Goal: Task Accomplishment & Management: Complete application form

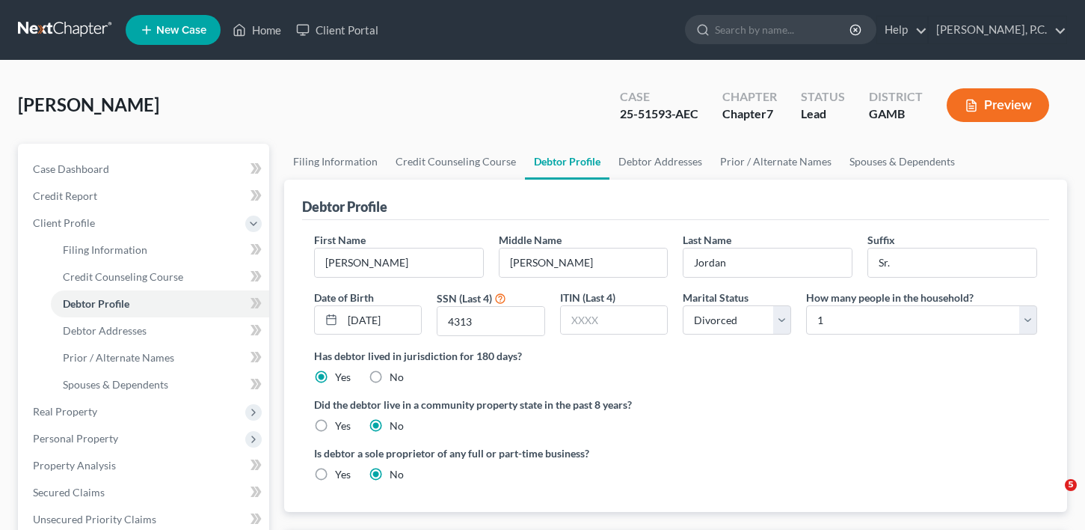
select select "3"
select select "0"
click at [260, 31] on link "Home" at bounding box center [257, 29] width 64 height 27
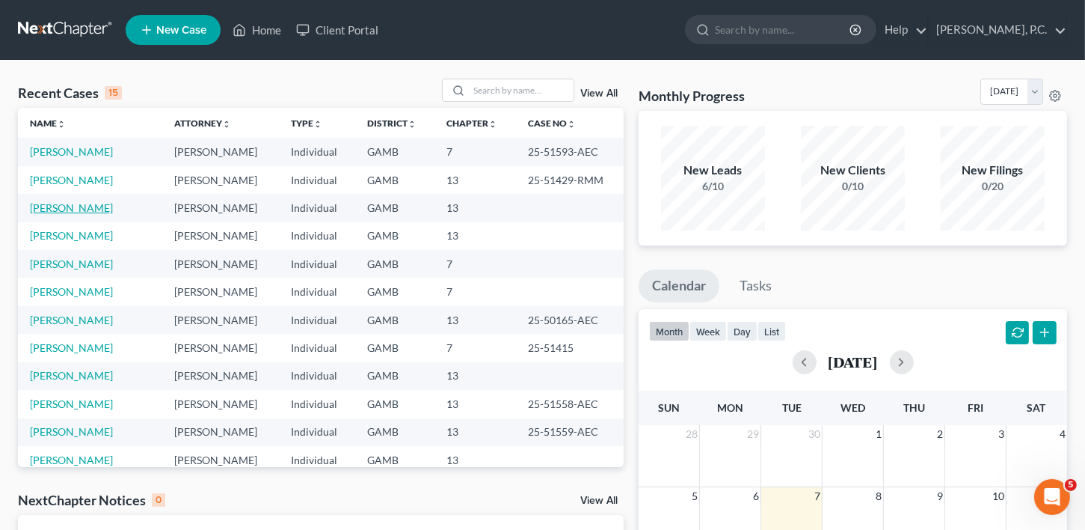
click at [52, 209] on link "[PERSON_NAME]" at bounding box center [71, 207] width 83 height 13
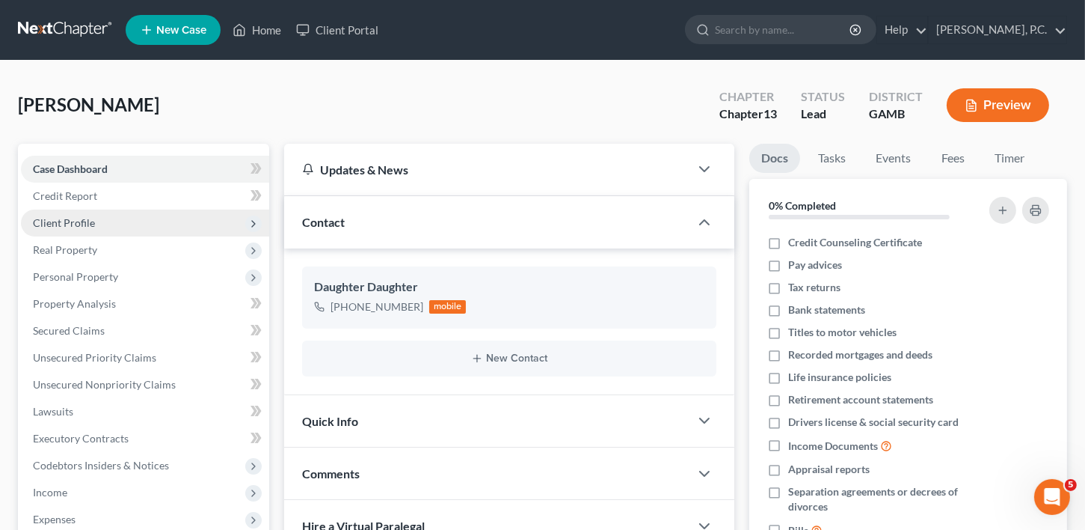
click at [67, 221] on span "Client Profile" at bounding box center [64, 222] width 62 height 13
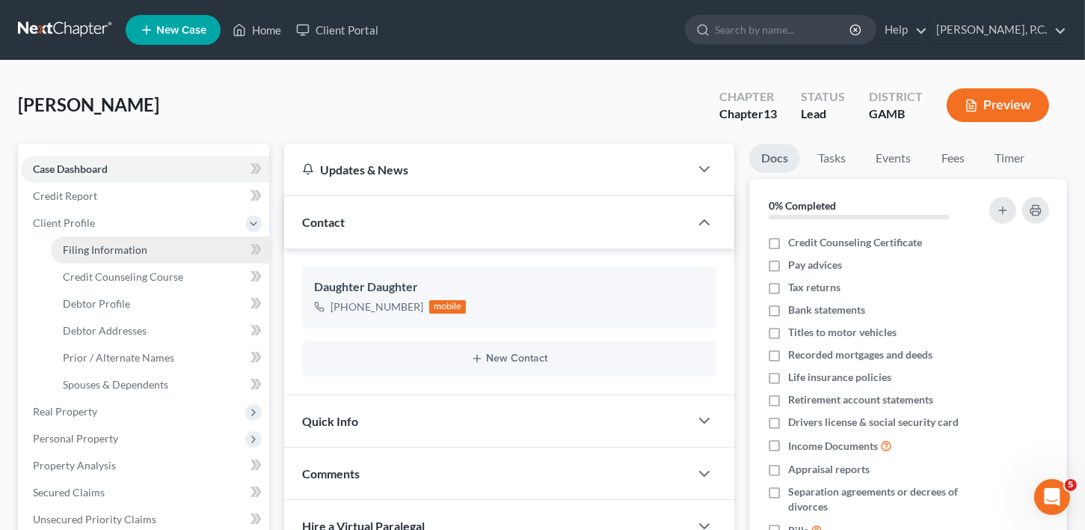
click at [100, 243] on span "Filing Information" at bounding box center [105, 249] width 85 height 13
select select "1"
select select "0"
select select "3"
select select "18"
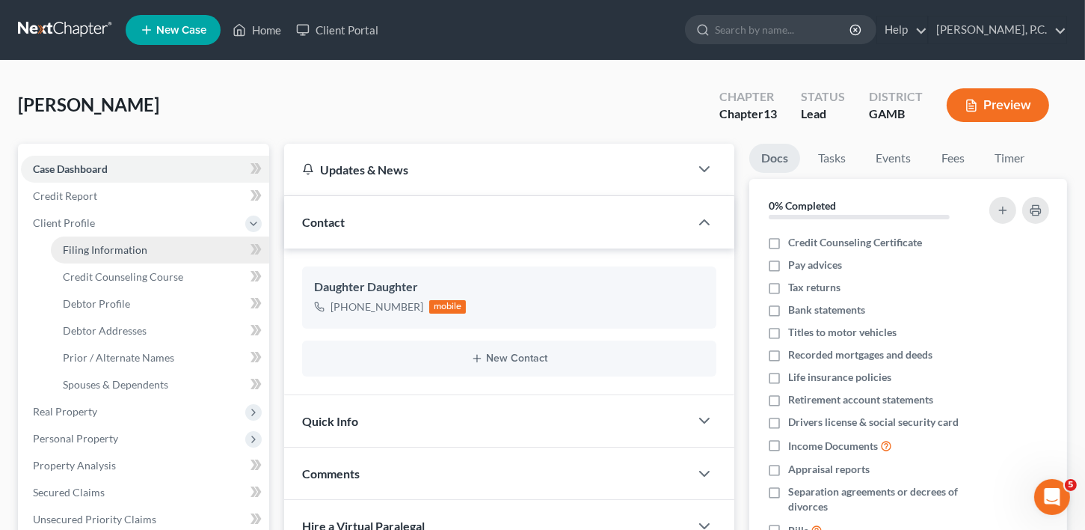
select select "0"
select select "10"
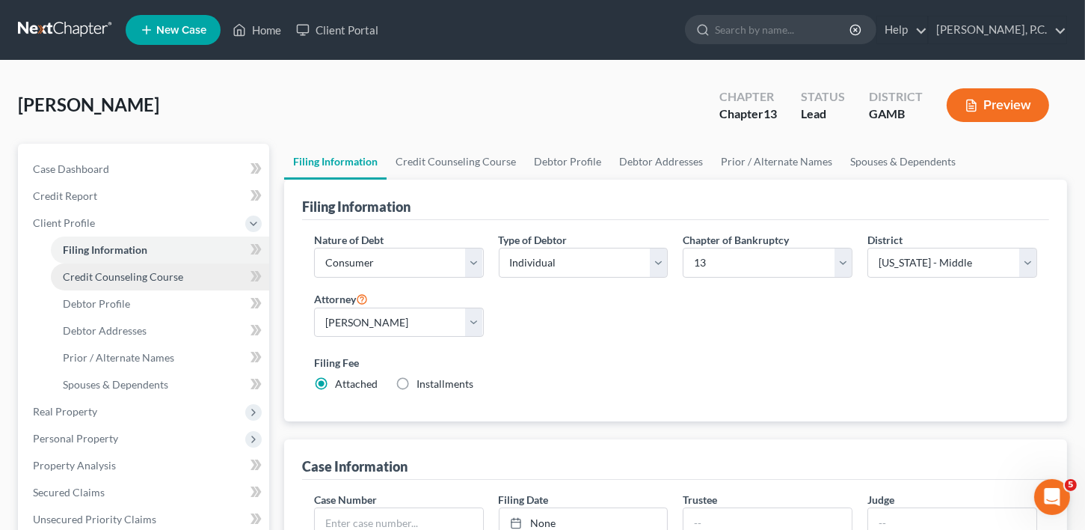
click at [105, 280] on span "Credit Counseling Course" at bounding box center [123, 276] width 120 height 13
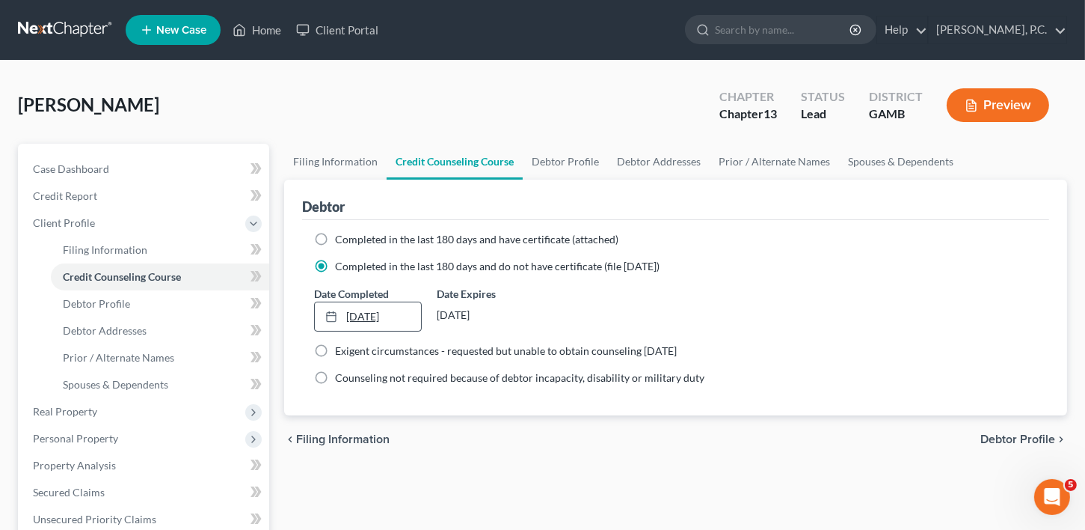
click at [353, 318] on link "[DATE]" at bounding box center [368, 316] width 107 height 28
click at [117, 309] on span "Debtor Profile" at bounding box center [96, 303] width 67 height 13
select select "3"
select select "1"
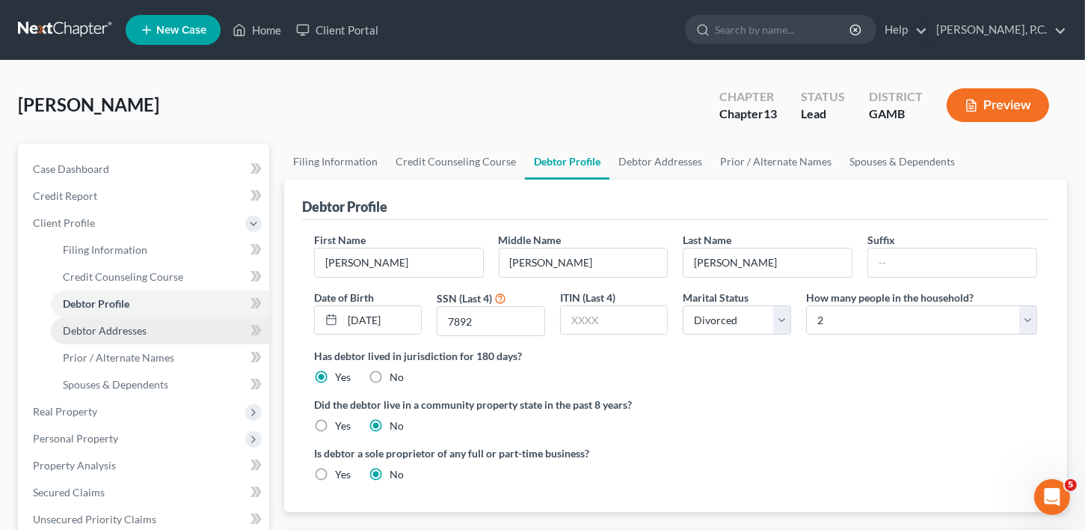
click at [112, 328] on span "Debtor Addresses" at bounding box center [105, 330] width 84 height 13
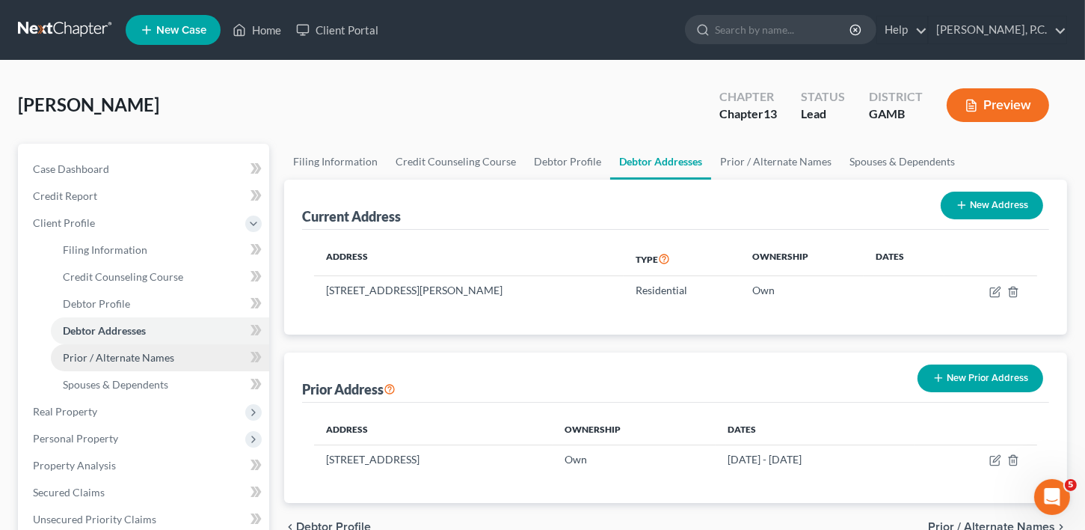
click at [113, 355] on span "Prior / Alternate Names" at bounding box center [118, 357] width 111 height 13
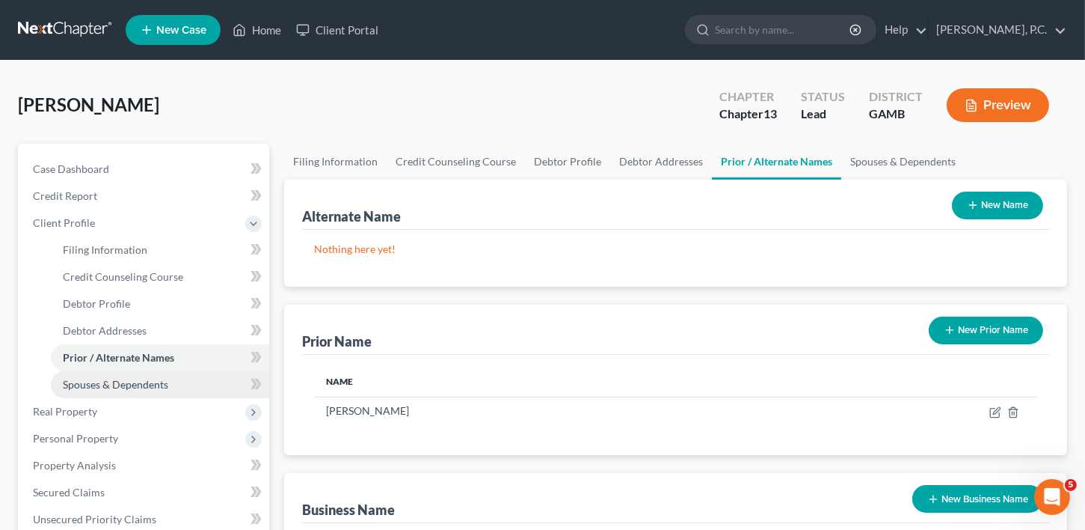
click at [108, 378] on span "Spouses & Dependents" at bounding box center [115, 384] width 105 height 13
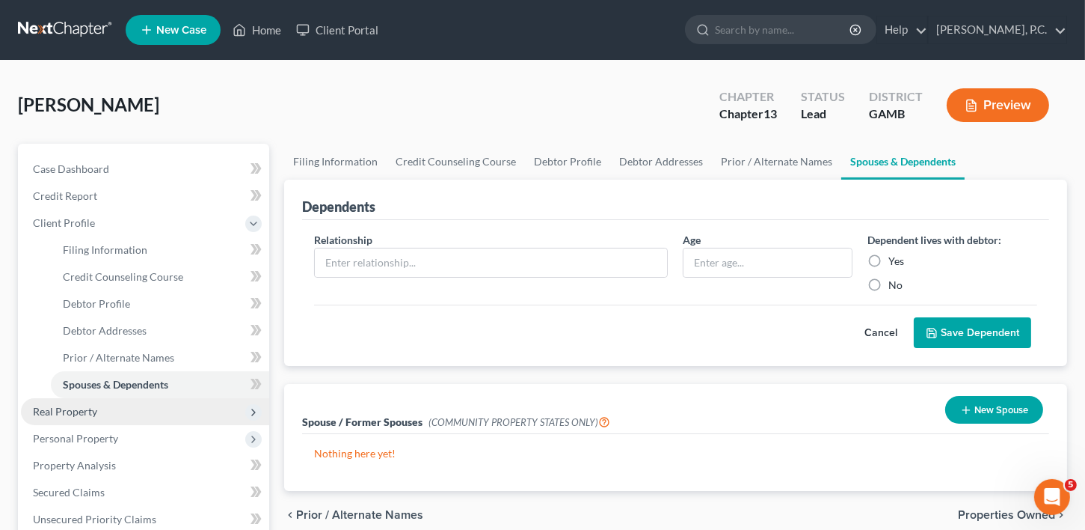
click at [78, 411] on span "Real Property" at bounding box center [65, 411] width 64 height 13
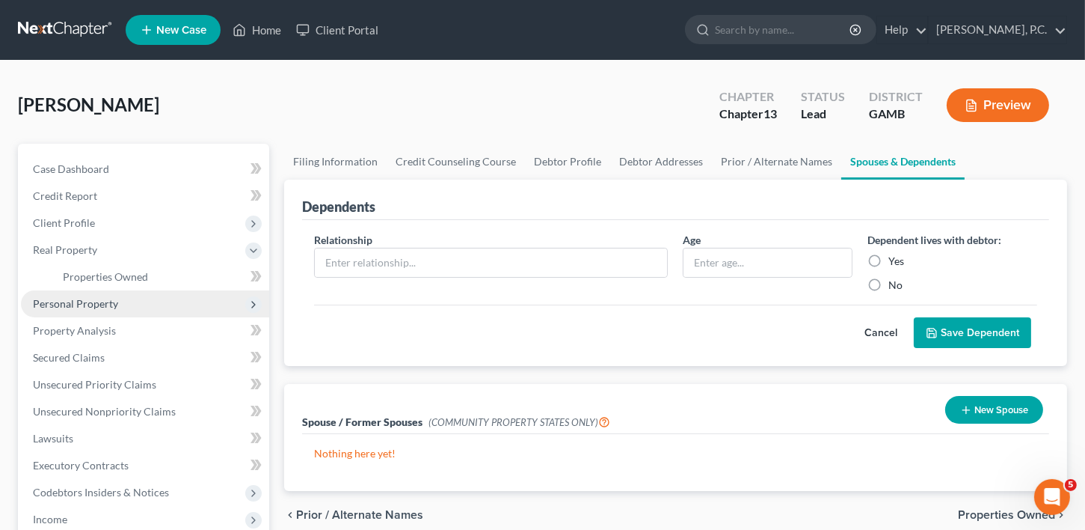
click at [76, 303] on span "Personal Property" at bounding box center [75, 303] width 85 height 13
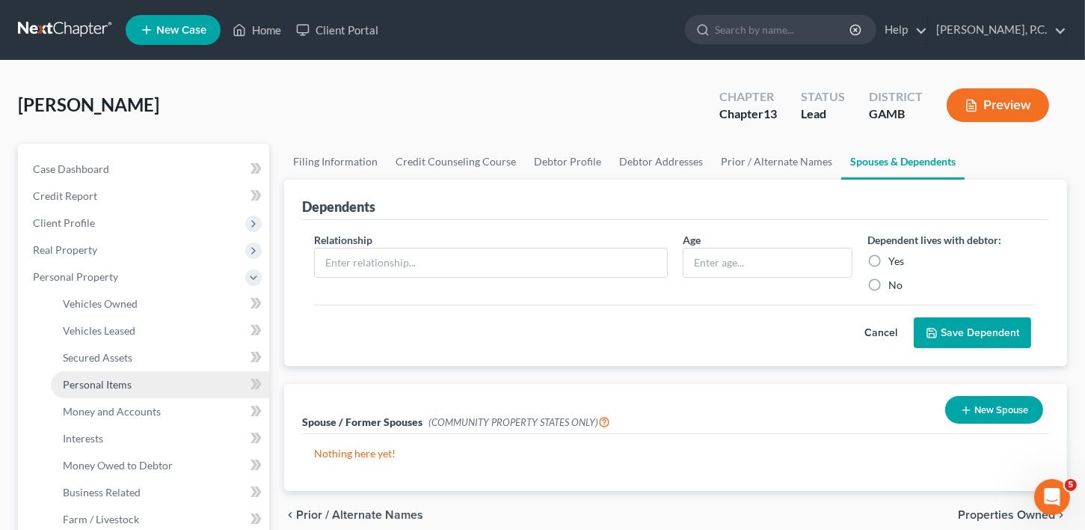
click at [107, 381] on span "Personal Items" at bounding box center [97, 384] width 69 height 13
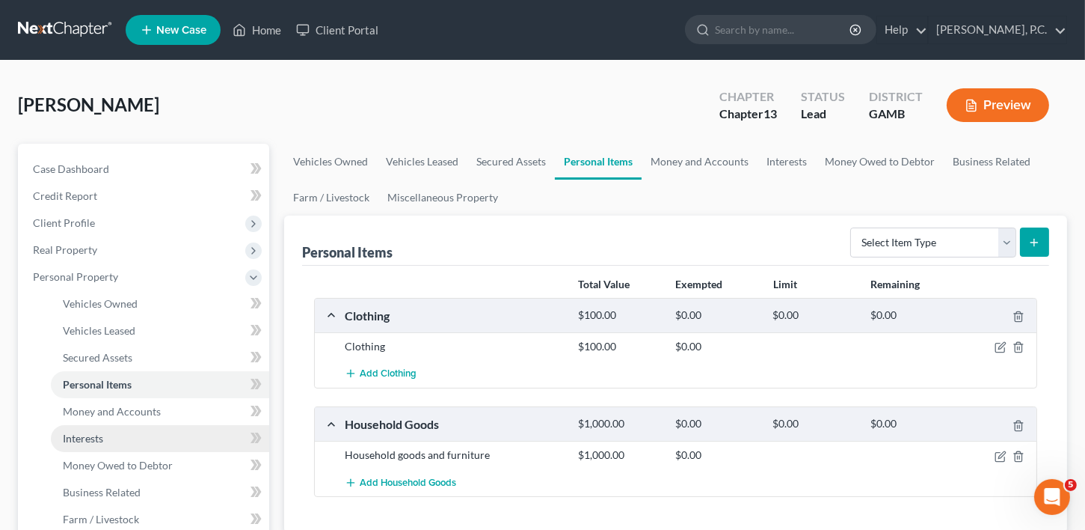
click at [82, 435] on span "Interests" at bounding box center [83, 438] width 40 height 13
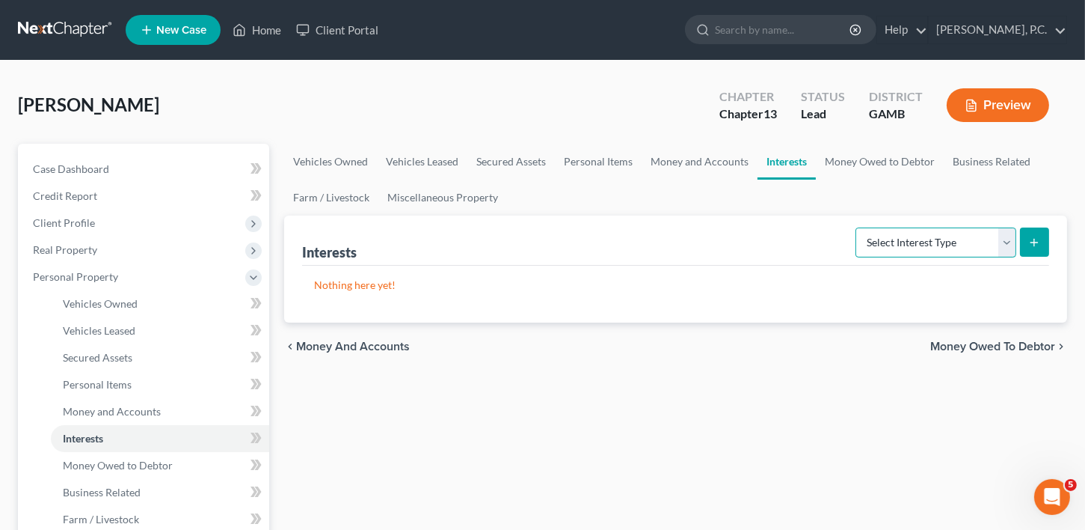
click at [907, 246] on select "Select Interest Type 401K Annuity Bond Education IRA Government Bond Government…" at bounding box center [936, 242] width 161 height 30
select select "whole_life_insurance"
click at [858, 227] on select "Select Interest Type 401K Annuity Bond Education IRA Government Bond Government…" at bounding box center [936, 242] width 161 height 30
click at [914, 240] on select "Select Interest Type 401K Annuity Bond Education IRA Government Bond Government…" at bounding box center [936, 242] width 161 height 30
click at [1040, 239] on icon "submit" at bounding box center [1035, 242] width 12 height 12
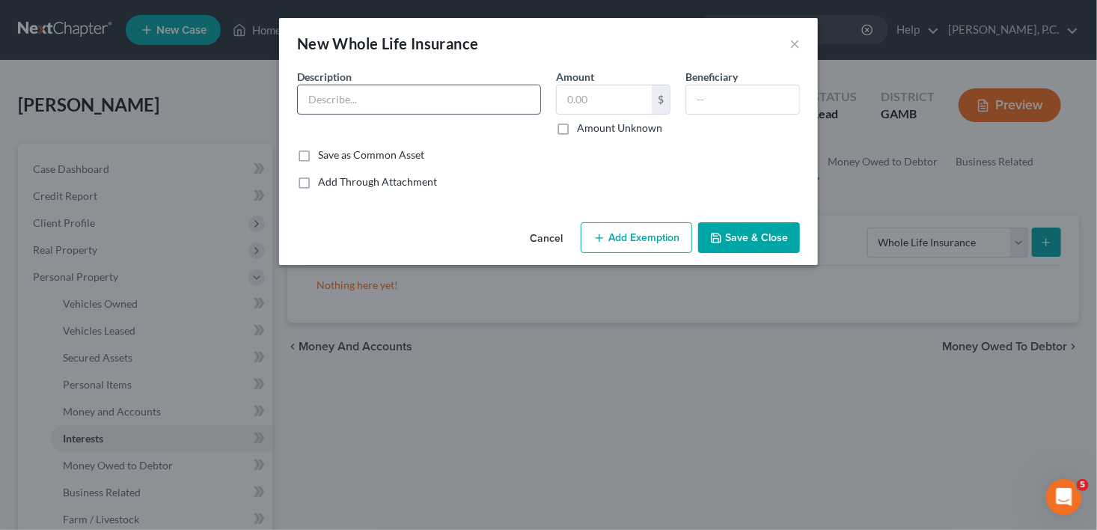
click at [333, 94] on input "text" at bounding box center [419, 99] width 242 height 28
type input "American Amicable Insurance"
click at [579, 106] on input "text" at bounding box center [604, 99] width 95 height 28
click at [544, 208] on div "An exemption set must first be selected from the Filing Information section. Co…" at bounding box center [548, 142] width 539 height 147
click at [736, 92] on input "text" at bounding box center [742, 99] width 113 height 28
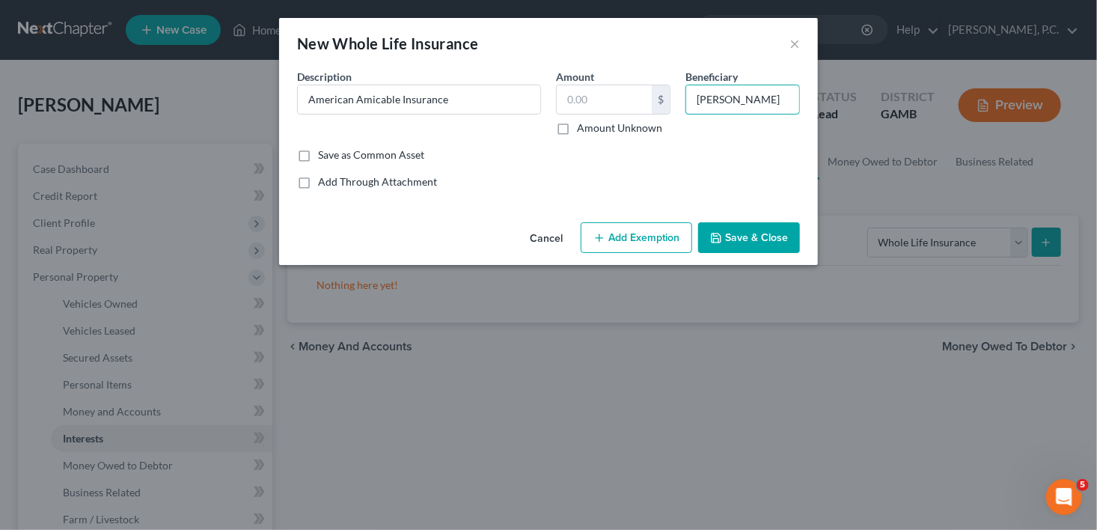
type input "[PERSON_NAME]"
click at [755, 239] on button "Save & Close" at bounding box center [749, 237] width 102 height 31
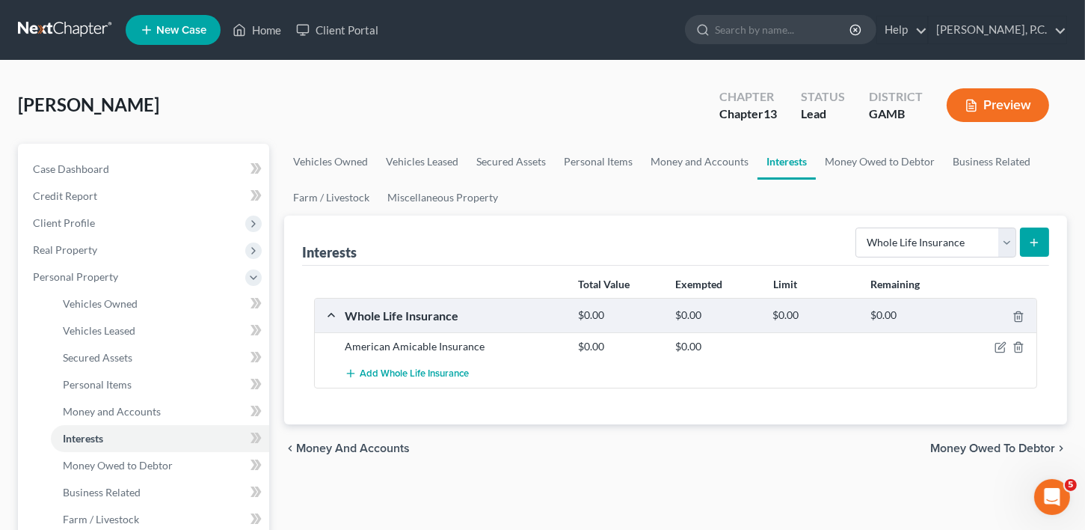
click at [1035, 243] on icon "submit" at bounding box center [1035, 242] width 12 height 12
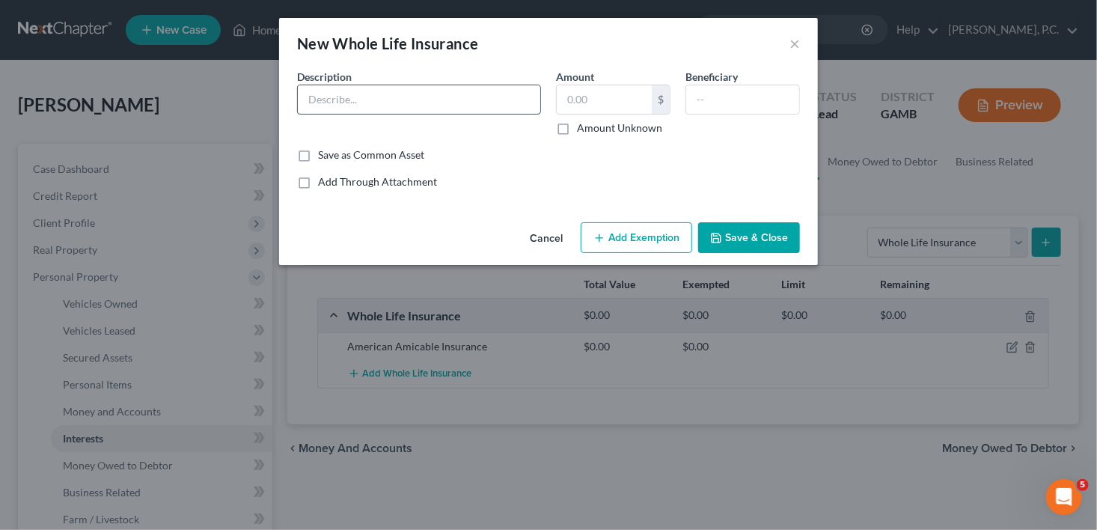
click at [332, 99] on input "text" at bounding box center [419, 99] width 242 height 28
type input "Lincoln Heritage Insurance"
click at [743, 108] on input "text" at bounding box center [742, 99] width 113 height 28
type input "[PERSON_NAME]"
click at [779, 239] on button "Save & Close" at bounding box center [749, 237] width 102 height 31
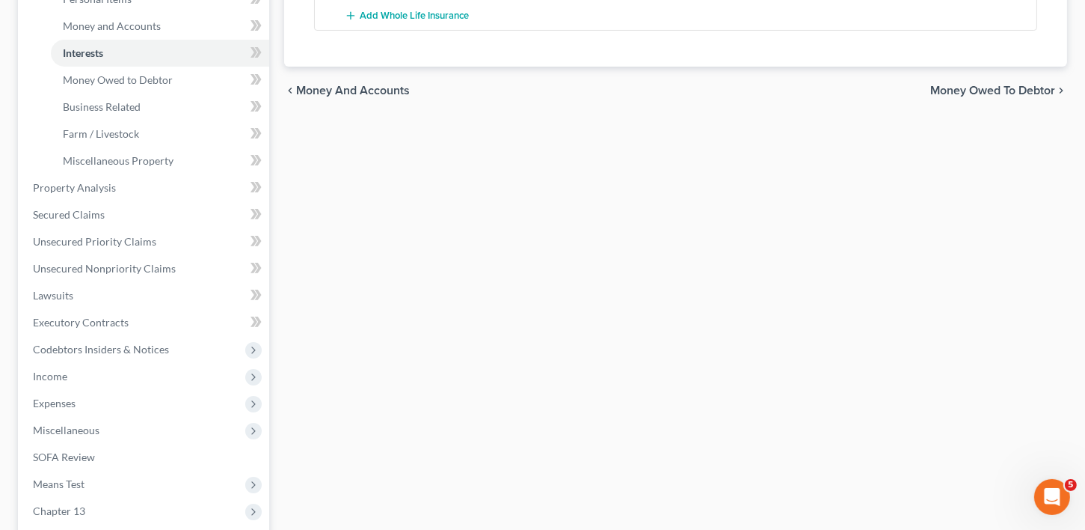
scroll to position [442, 0]
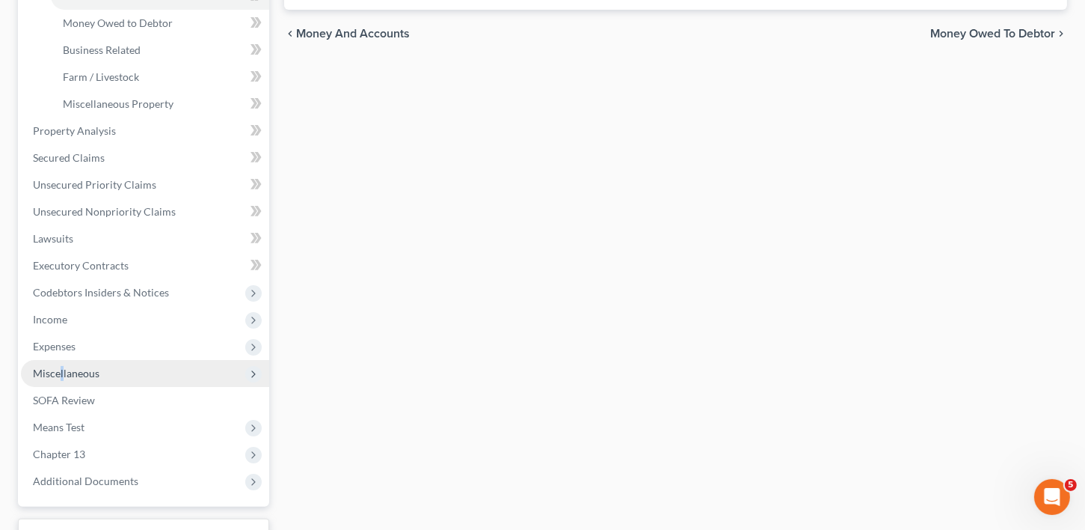
click at [61, 368] on span "Miscellaneous" at bounding box center [66, 373] width 67 height 13
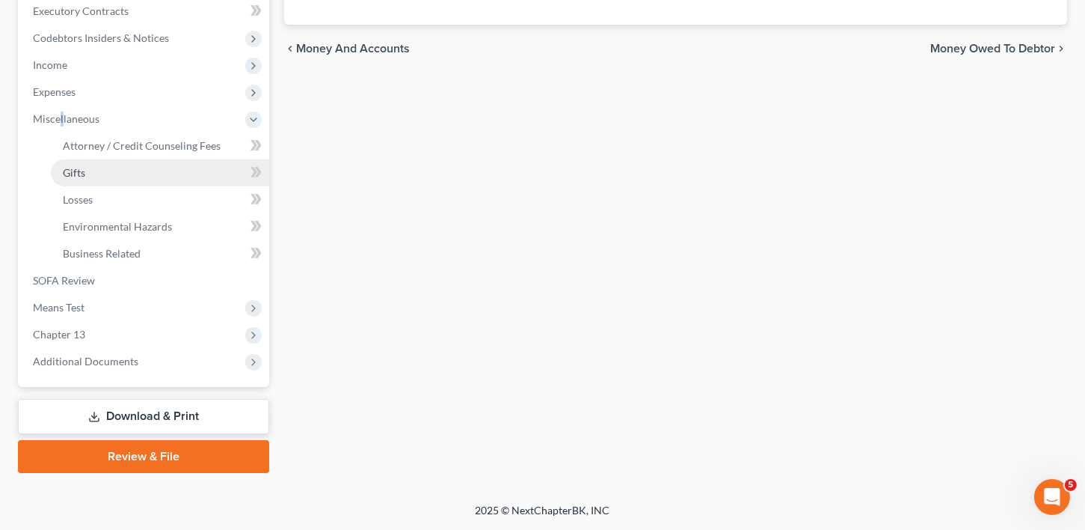
scroll to position [424, 0]
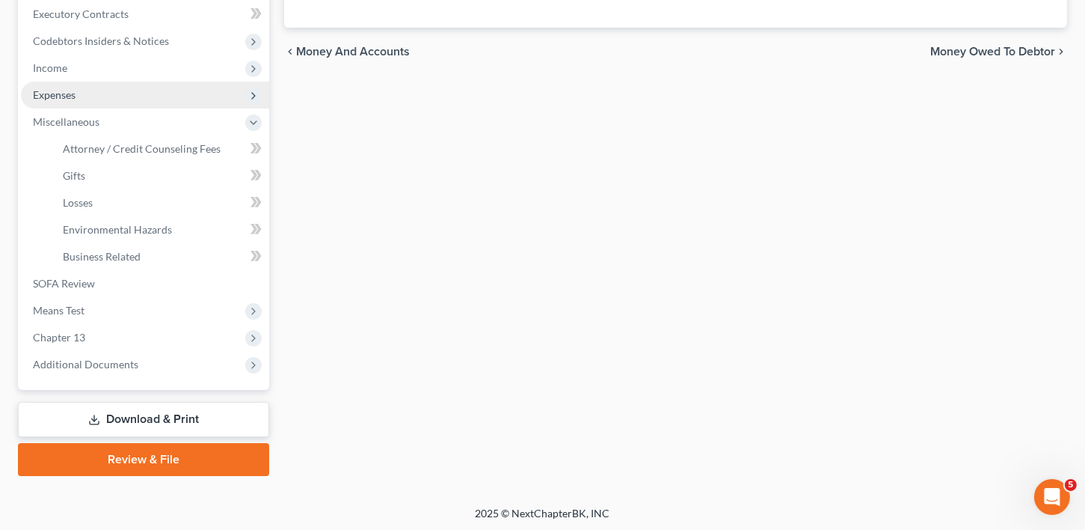
click at [64, 97] on span "Expenses" at bounding box center [54, 94] width 43 height 13
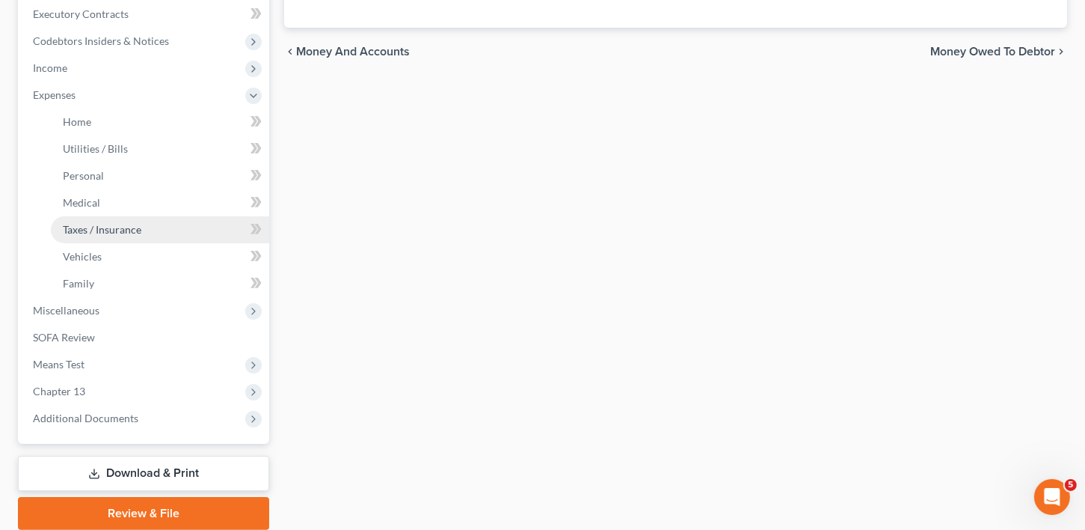
click at [101, 230] on span "Taxes / Insurance" at bounding box center [102, 229] width 79 height 13
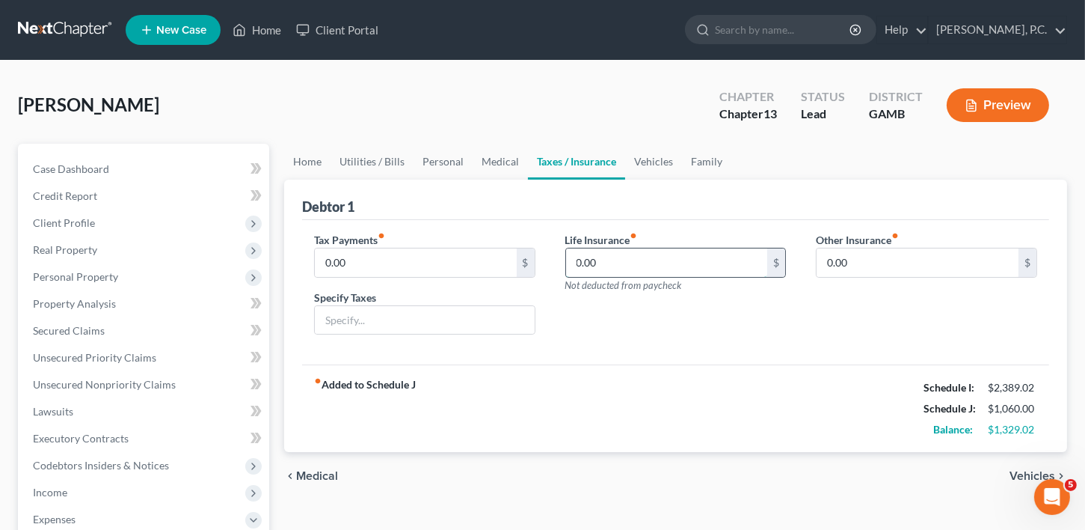
click at [626, 261] on input "0.00" at bounding box center [667, 262] width 202 height 28
type input "126.00"
click at [854, 263] on input "0.00" at bounding box center [918, 262] width 202 height 28
type input "103.09"
click at [825, 313] on input "text" at bounding box center [927, 304] width 220 height 28
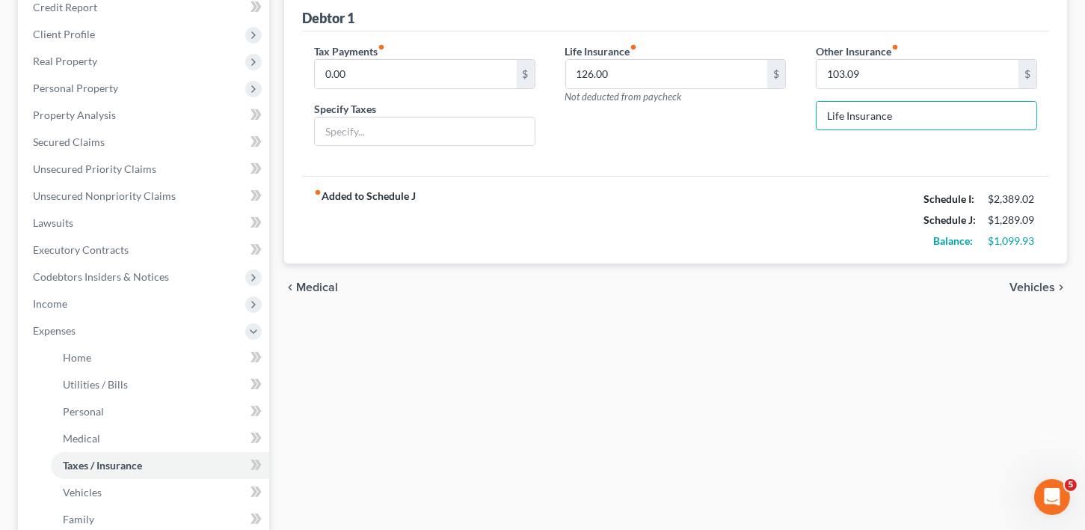
type input "Life Insurance"
click at [1014, 281] on span "Vehicles" at bounding box center [1033, 287] width 46 height 12
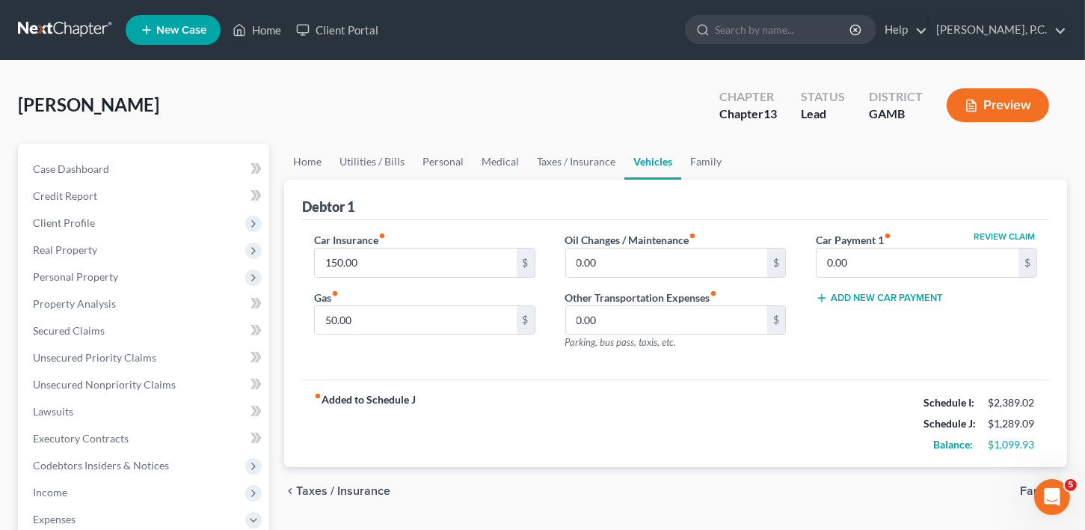
click at [1023, 488] on span "Family" at bounding box center [1037, 491] width 35 height 12
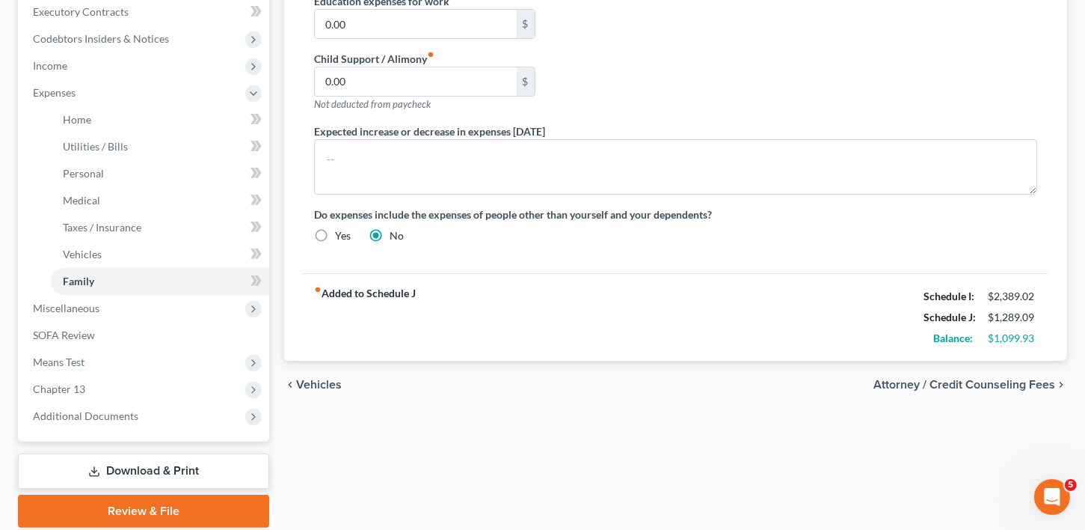
scroll to position [427, 0]
click at [965, 379] on span "Attorney / Credit Counseling Fees" at bounding box center [965, 384] width 182 height 12
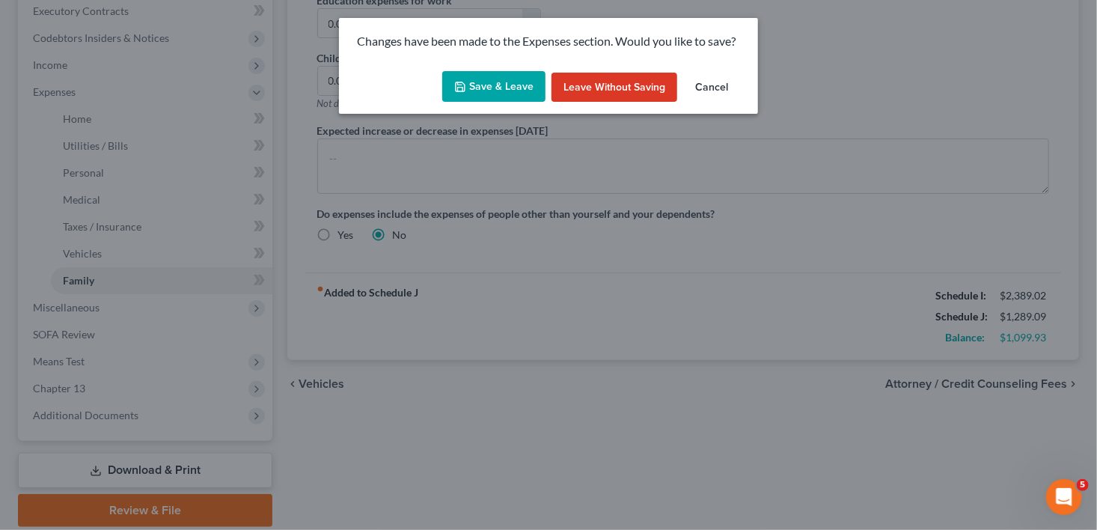
click at [465, 82] on icon "button" at bounding box center [460, 86] width 9 height 9
